Goal: Transaction & Acquisition: Purchase product/service

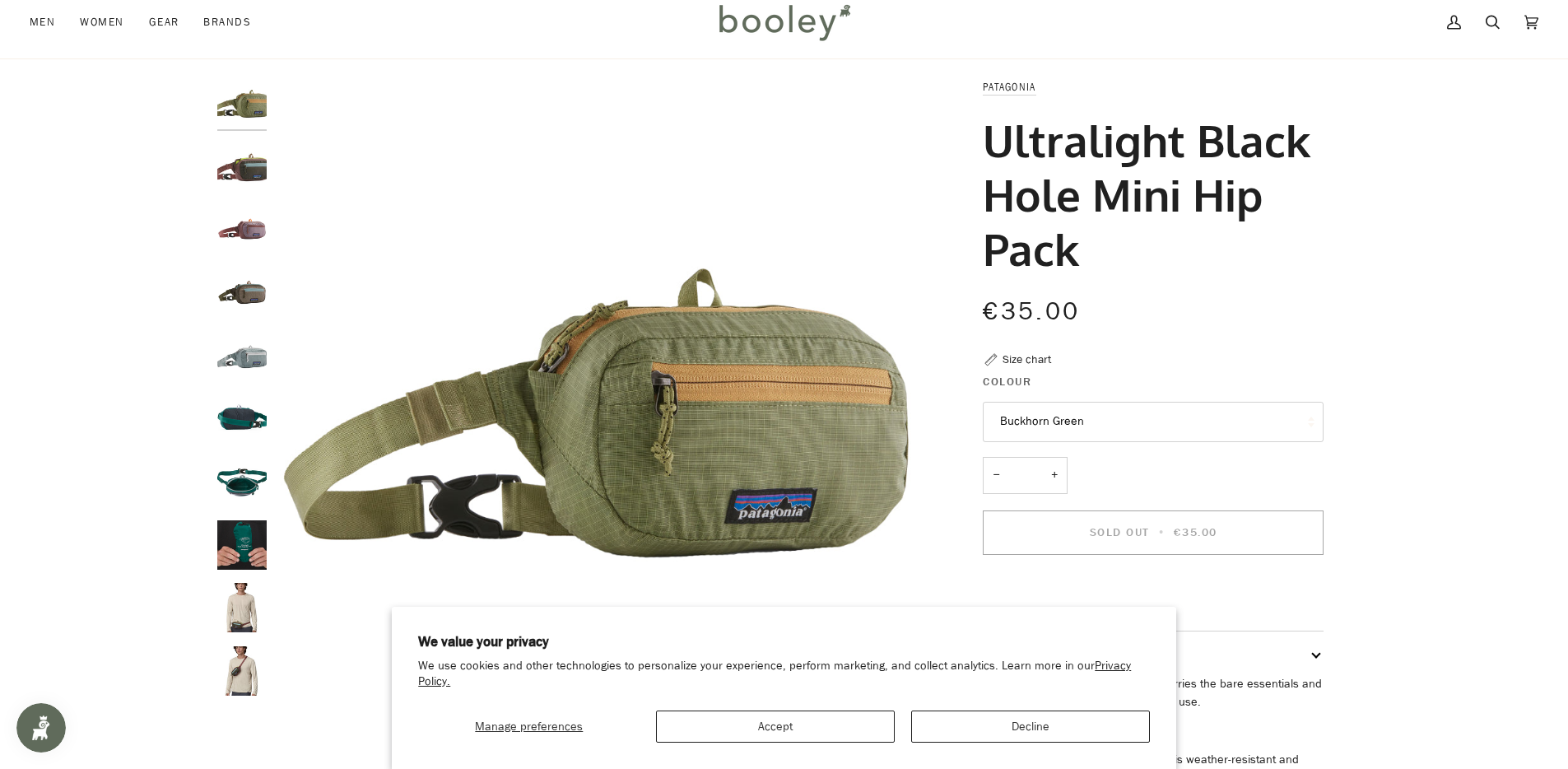
scroll to position [72, 0]
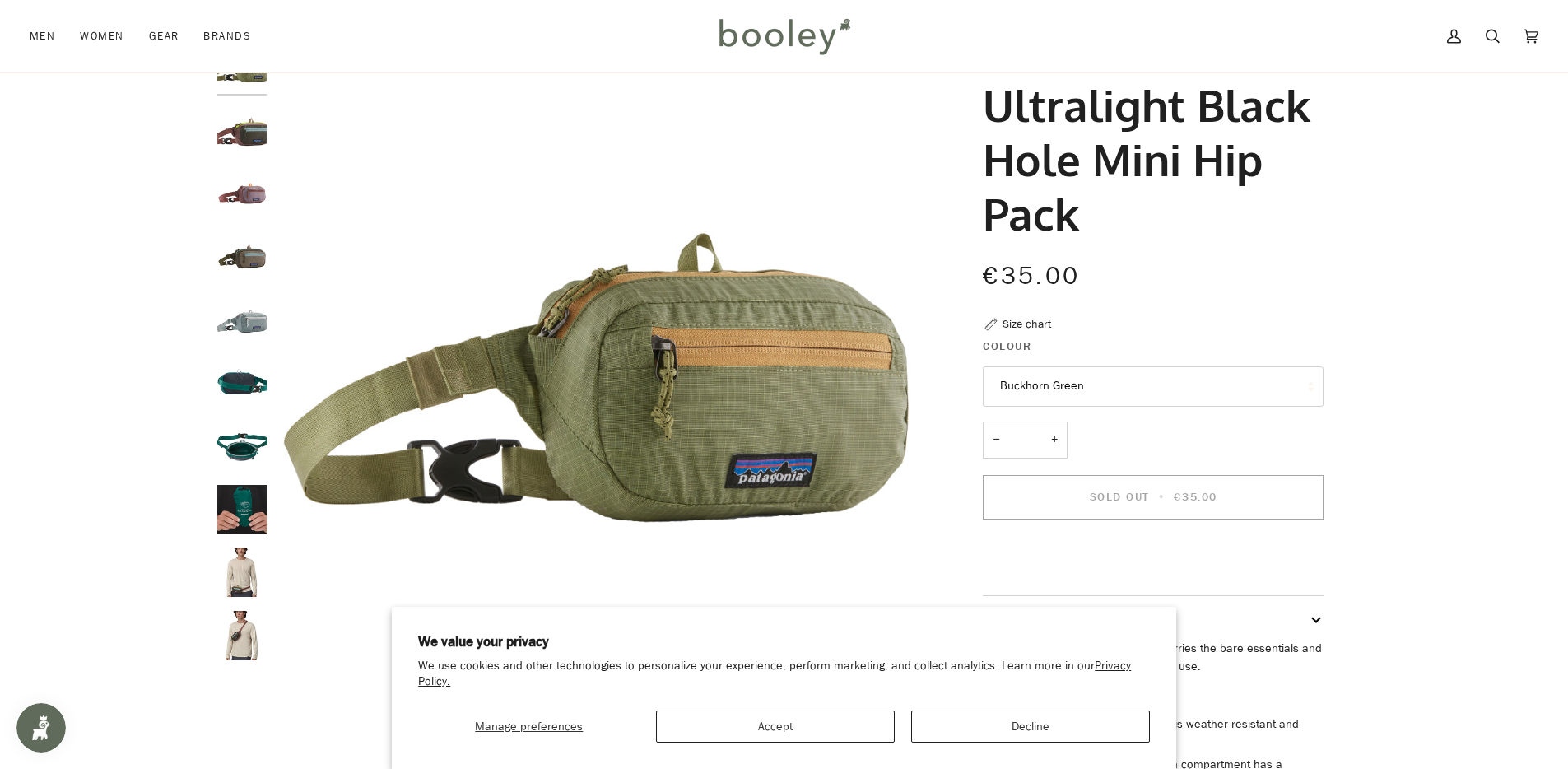
click at [238, 589] on img "Patagonia Ultralight Black Hole Mini Hip Pack - Booley Galway" at bounding box center [241, 572] width 49 height 49
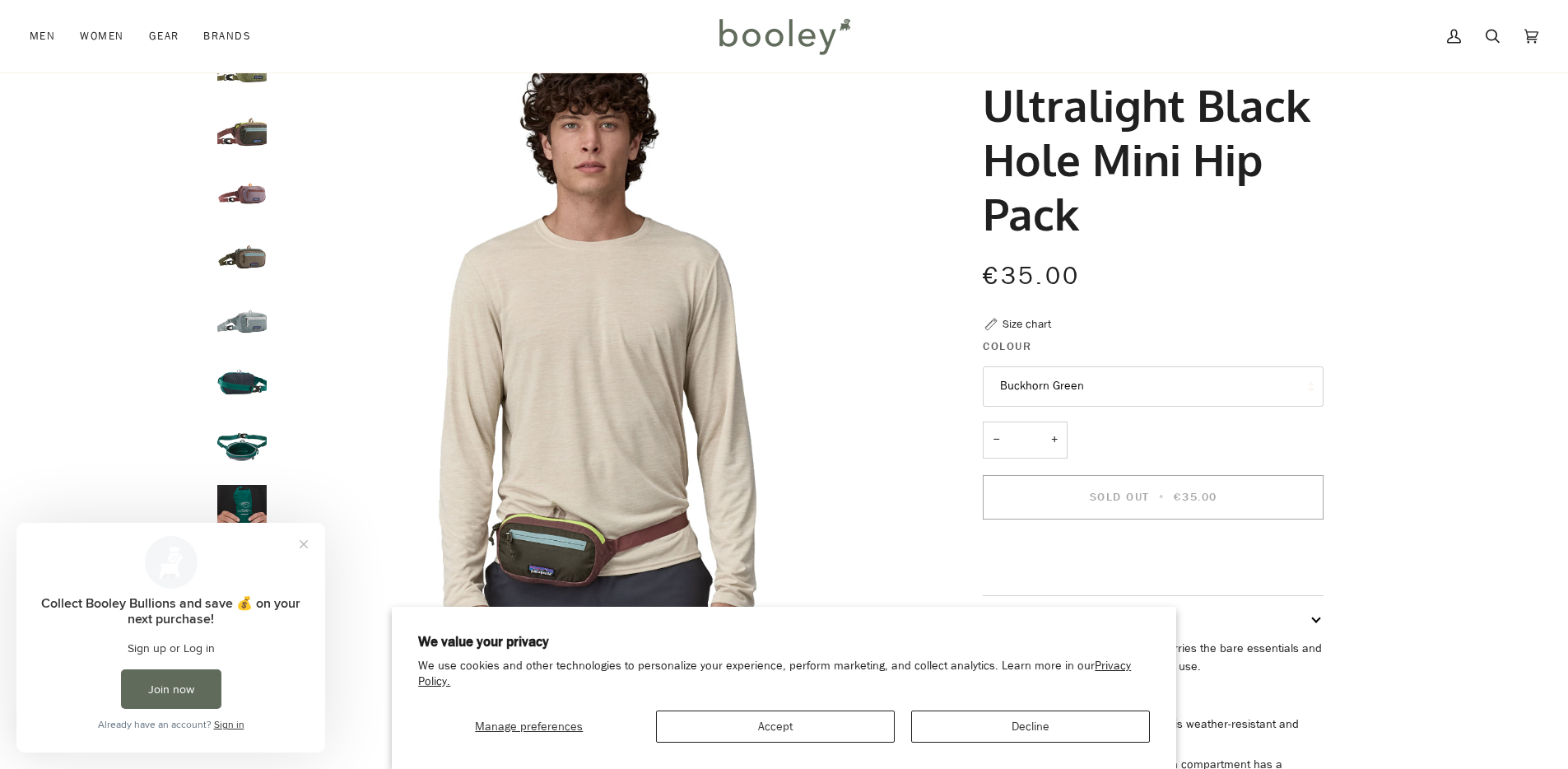
scroll to position [0, 0]
click at [303, 546] on button "Close prompt" at bounding box center [304, 544] width 30 height 30
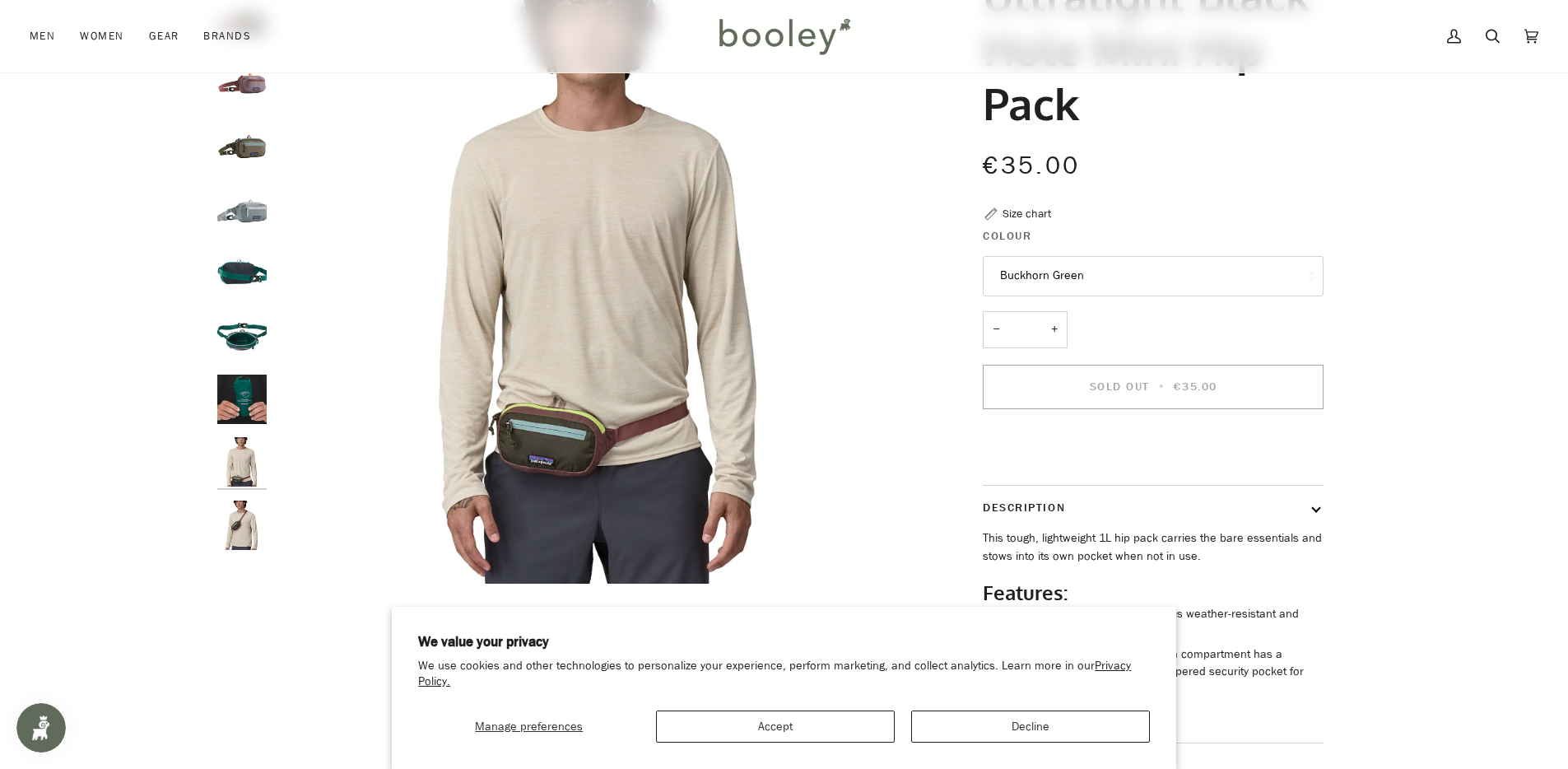
scroll to position [267, 0]
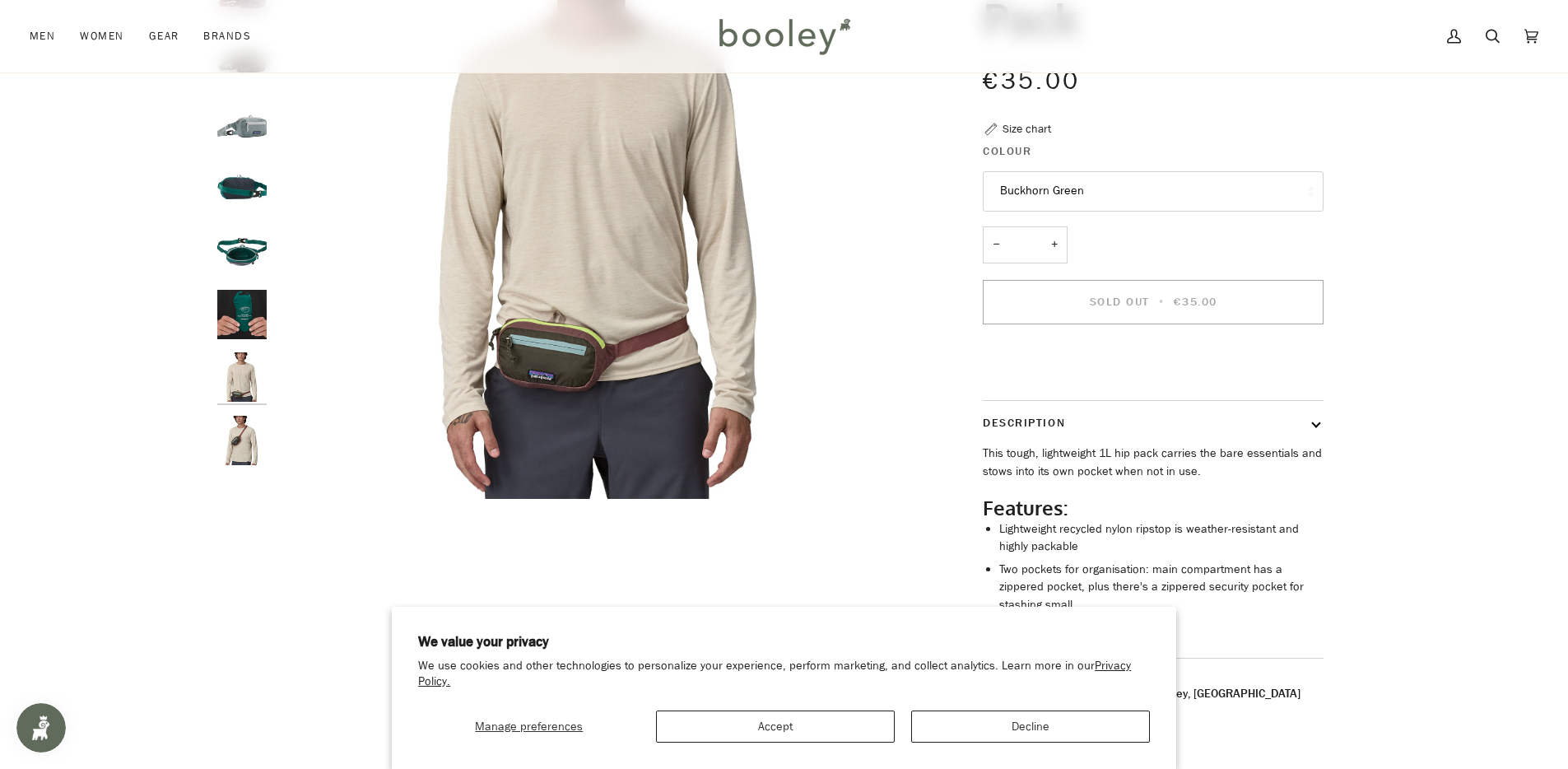
click at [230, 371] on img "Patagonia Ultralight Black Hole Mini Hip Pack - Booley Galway" at bounding box center [241, 377] width 49 height 49
click at [231, 301] on img "Patagonia Ultralight Black Hole Mini Hip Pack - Booley Galway" at bounding box center [241, 314] width 49 height 49
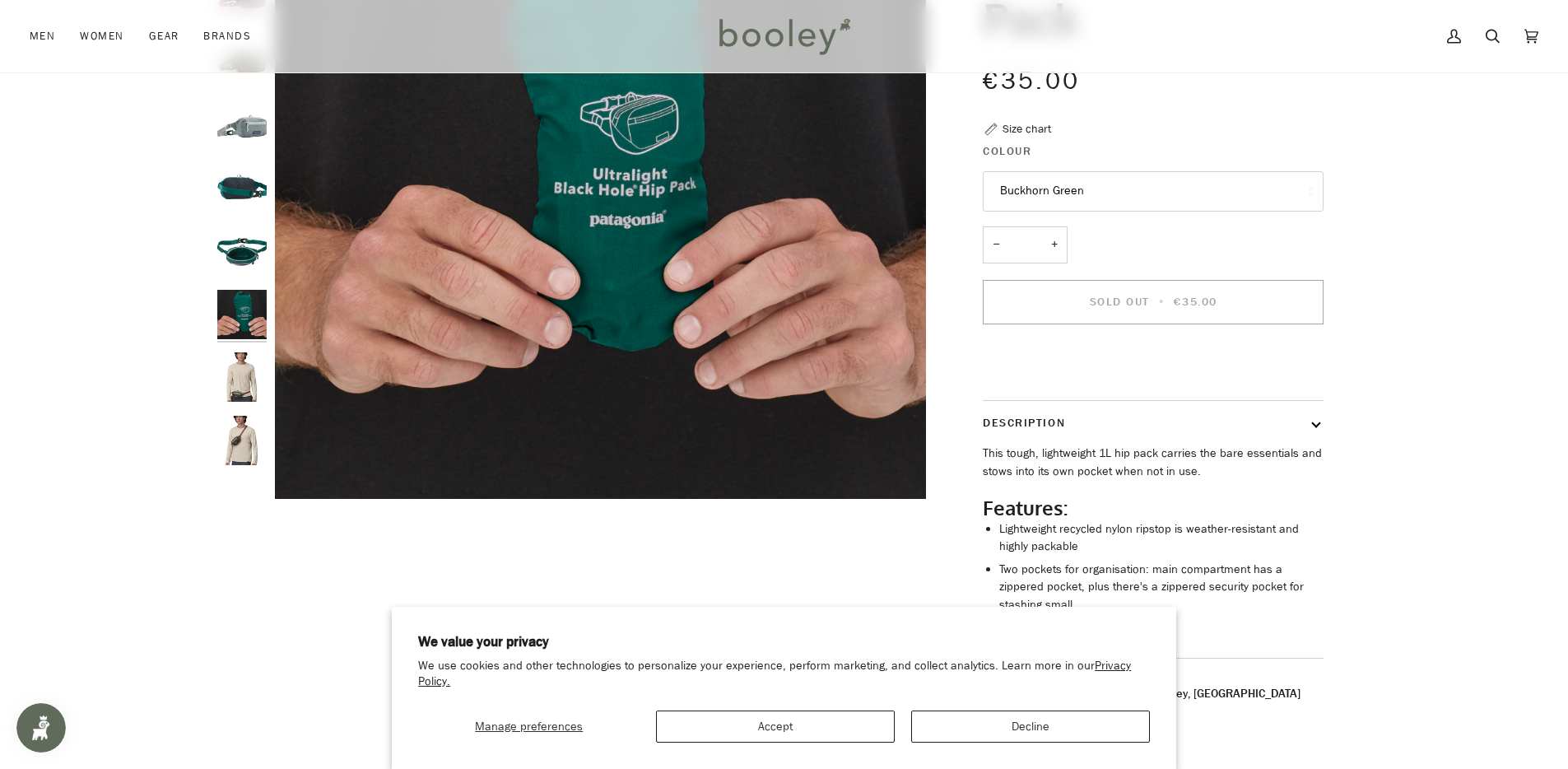
click at [239, 249] on img "Patagonia Ultralight Black Hole Mini Hip Pack - Booley Galway" at bounding box center [241, 251] width 49 height 49
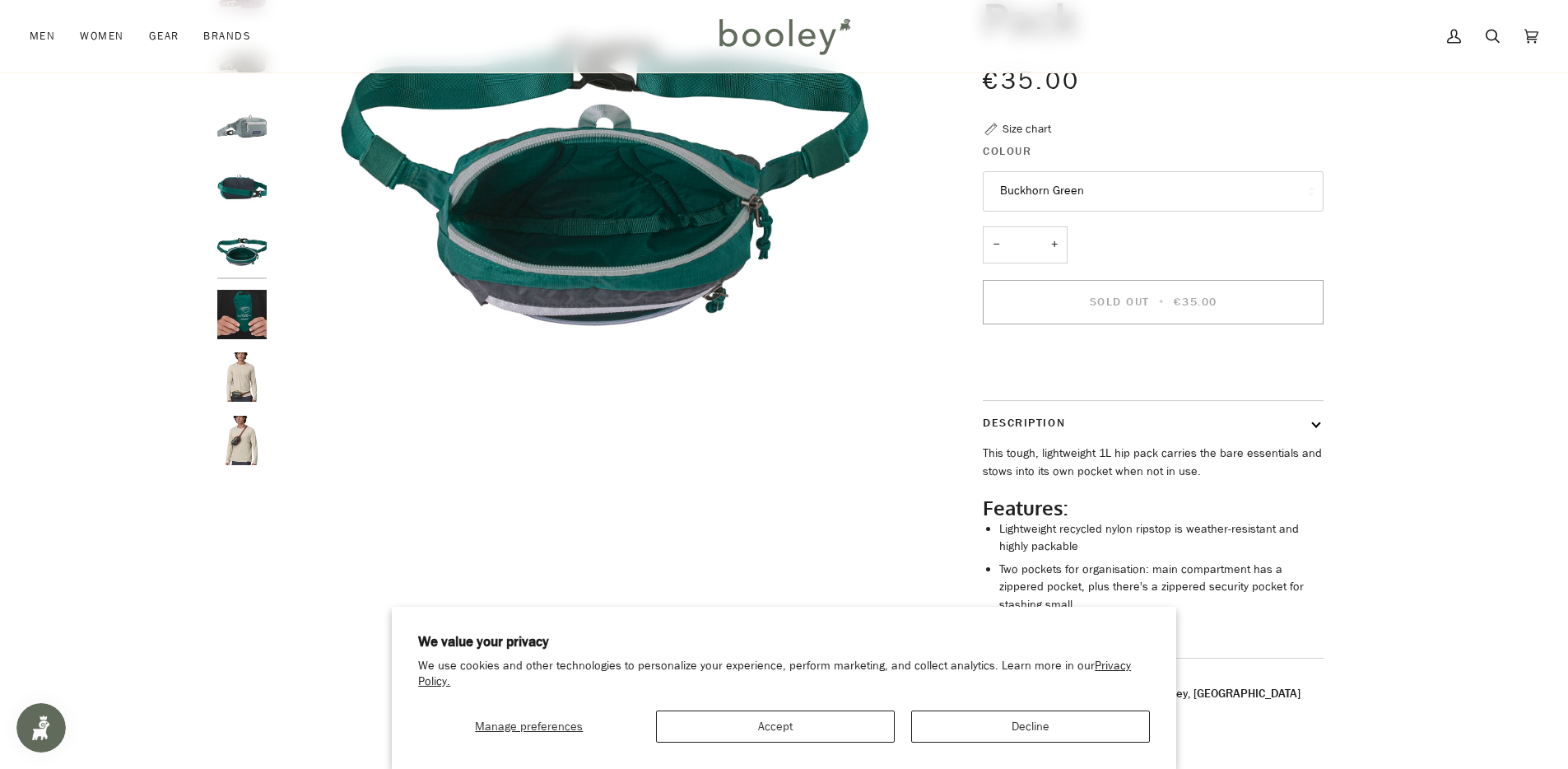
scroll to position [102, 0]
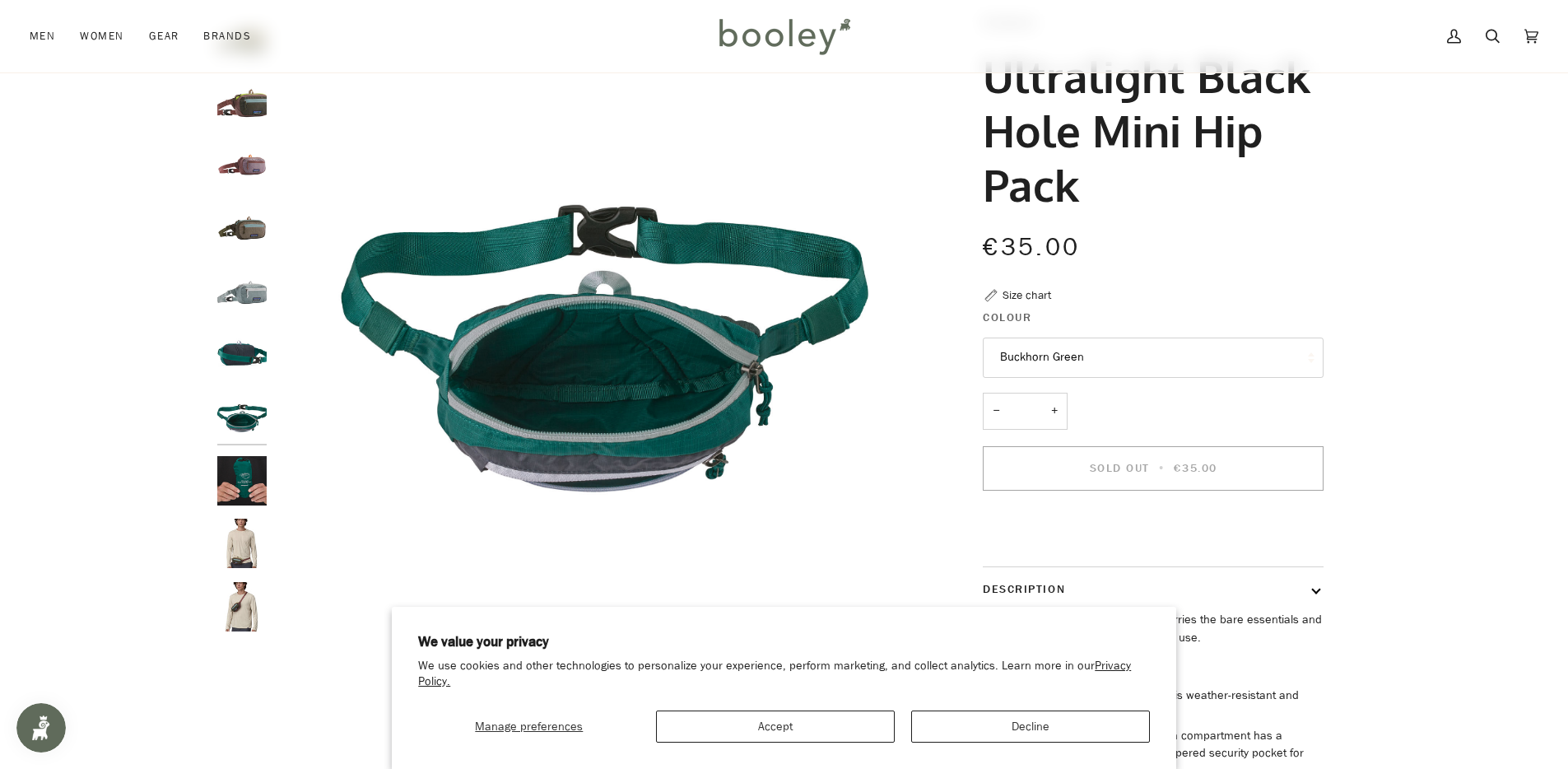
click at [247, 365] on img "Patagonia Ultralight Black Hole Mini Hip Pack - Booley Galway" at bounding box center [241, 353] width 49 height 49
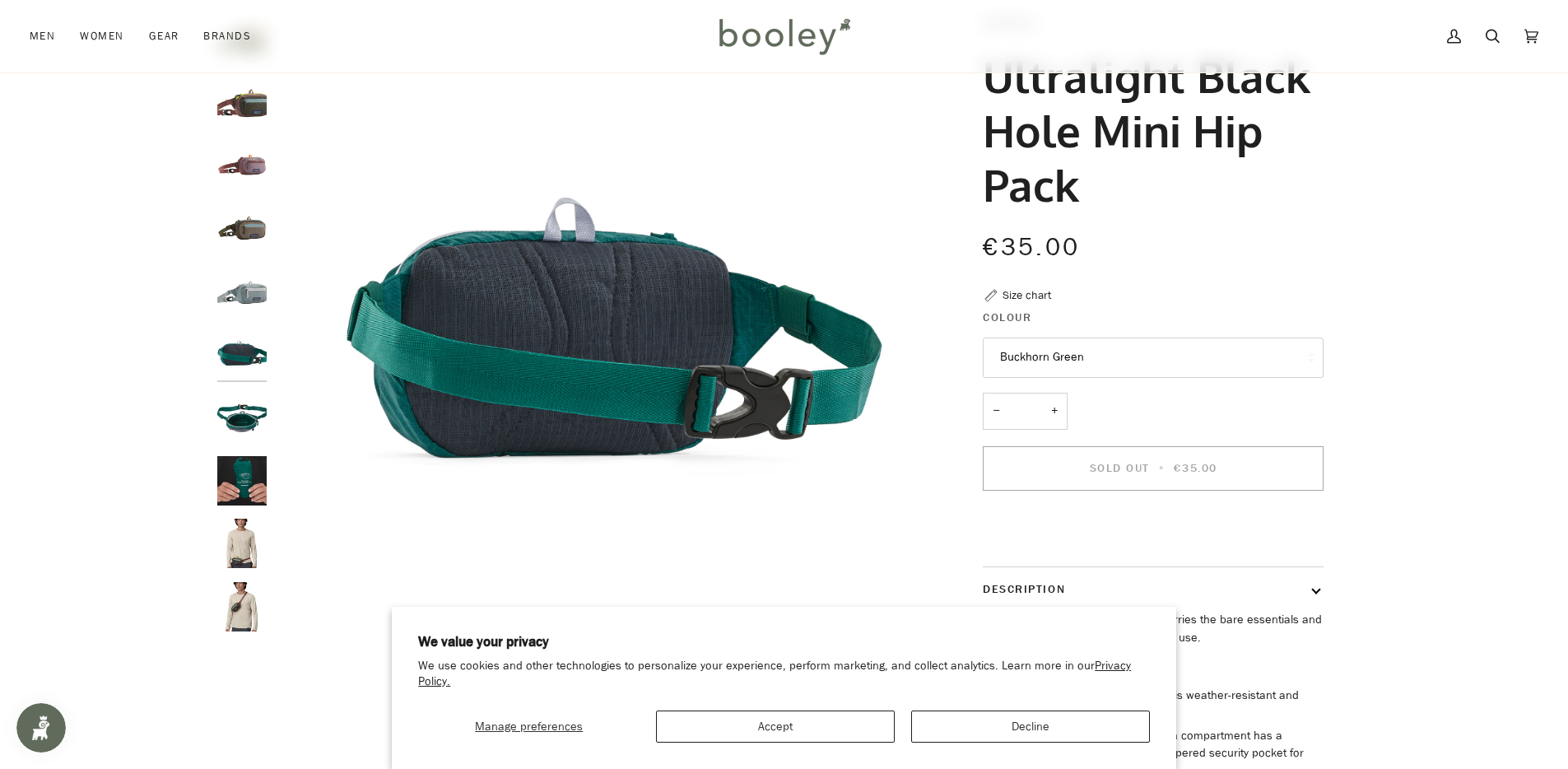
click at [251, 307] on img "Patagonia Ultralight Black Hole Mini Hip Pack Thermal Blue - Booley Galway" at bounding box center [241, 291] width 49 height 49
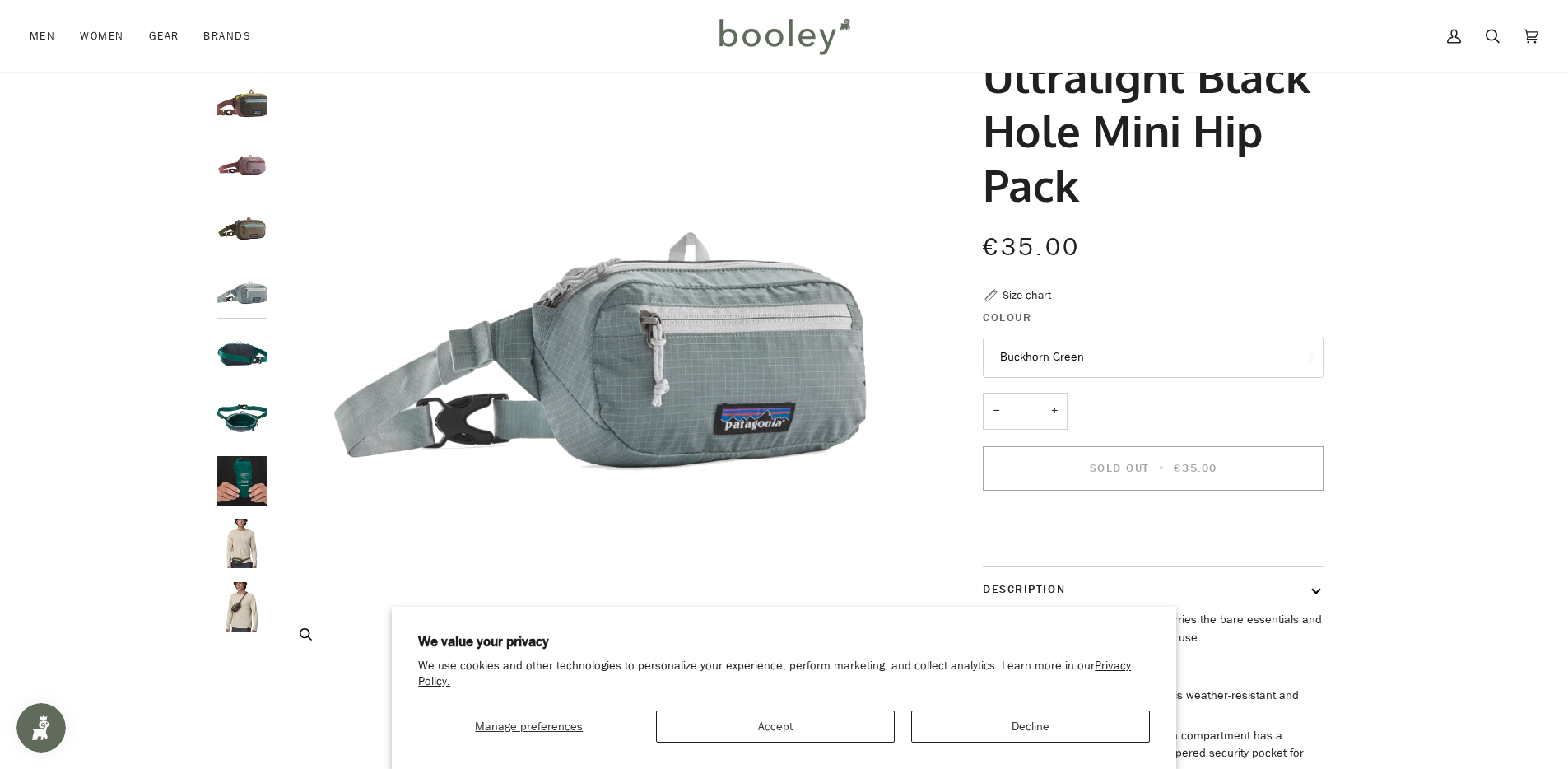
scroll to position [0, 0]
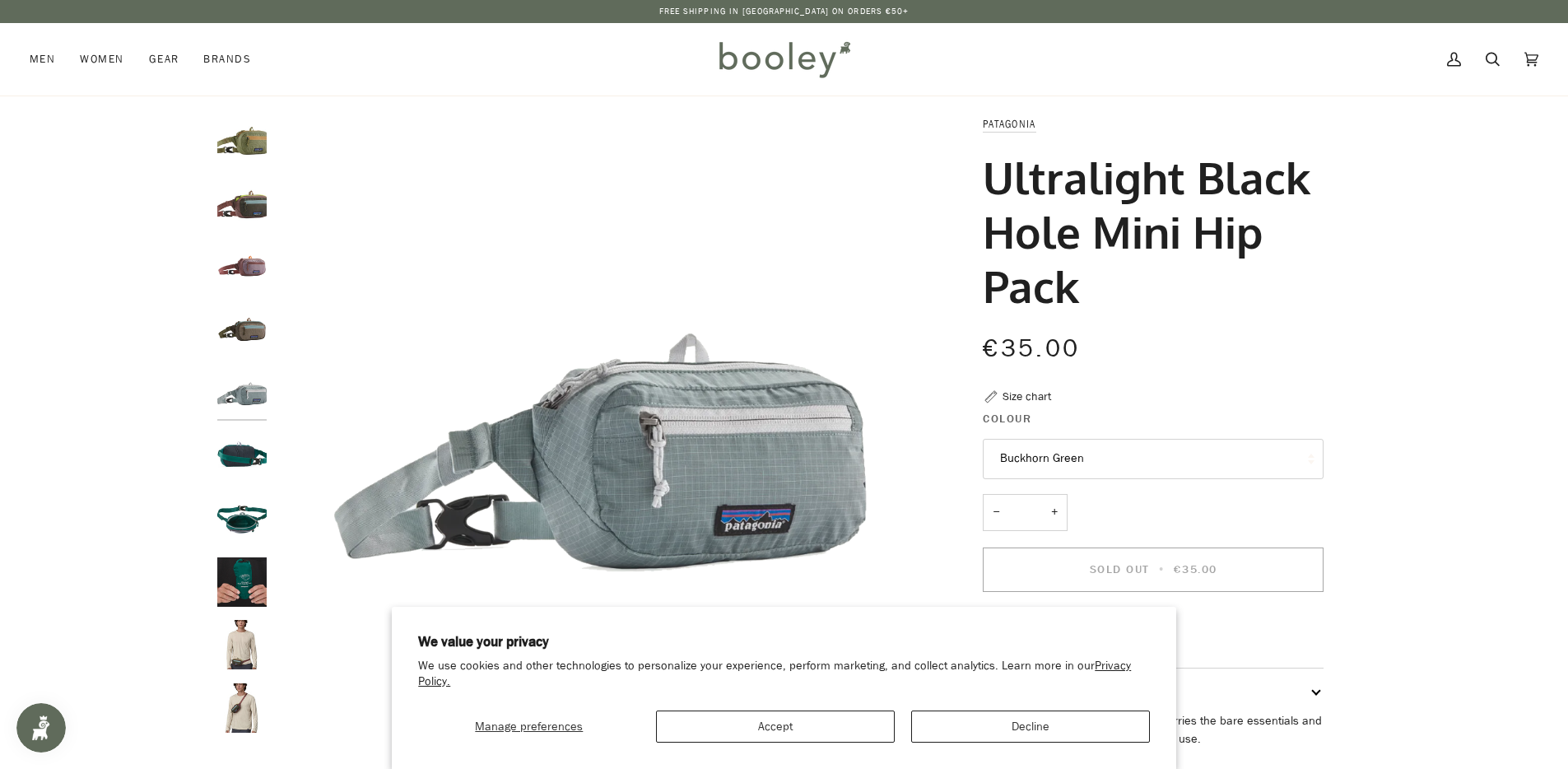
drag, startPoint x: 989, startPoint y: 166, endPoint x: 1072, endPoint y: 291, distance: 150.0
click at [1072, 291] on h1 "Ultralight Black Hole Mini Hip Pack" at bounding box center [1147, 232] width 328 height 163
copy h1 "Ultralight Black Hole Mini Hip Pack"
